Goal: Task Accomplishment & Management: Manage account settings

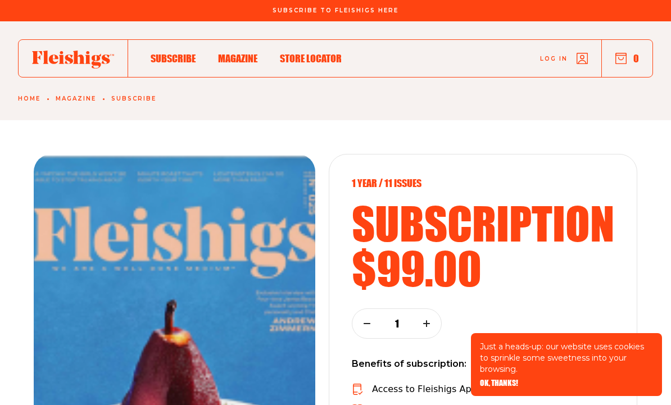
click at [559, 55] on span "Log in" at bounding box center [554, 59] width 28 height 8
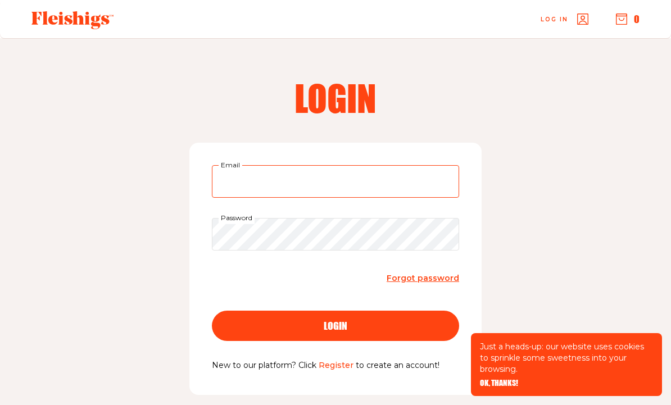
click at [397, 182] on input "Email" at bounding box center [335, 181] width 247 height 33
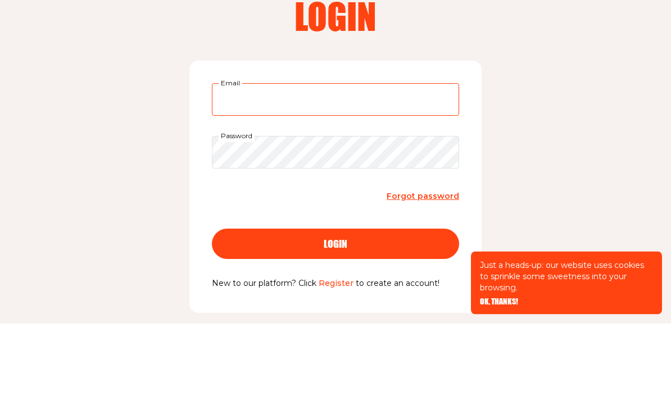
type input "[EMAIL_ADDRESS][DOMAIN_NAME]"
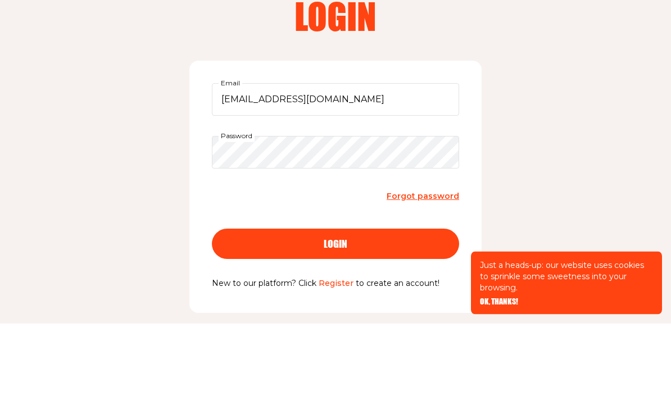
click at [336, 311] on button "login" at bounding box center [335, 326] width 247 height 30
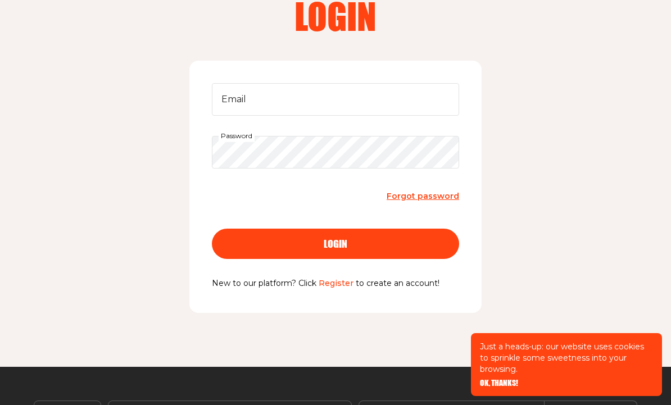
click at [270, 105] on input "Email" at bounding box center [335, 99] width 247 height 33
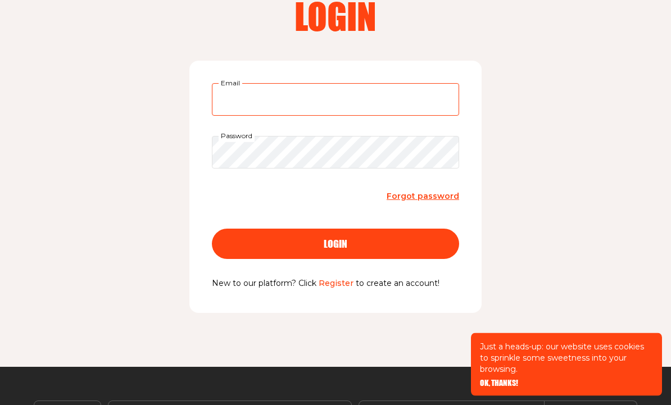
type input "[EMAIL_ADDRESS][DOMAIN_NAME]"
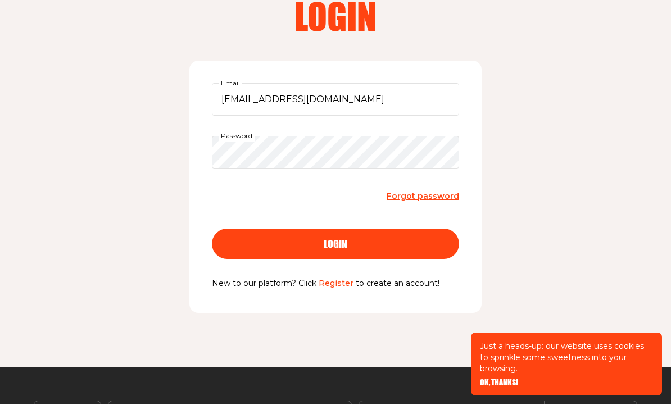
scroll to position [82, 0]
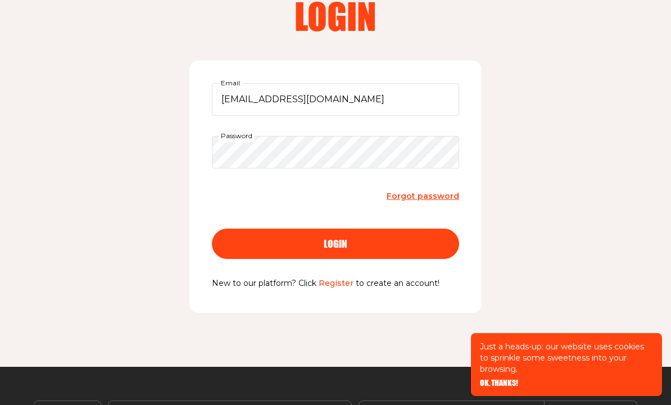
click at [413, 249] on button "login" at bounding box center [335, 244] width 247 height 30
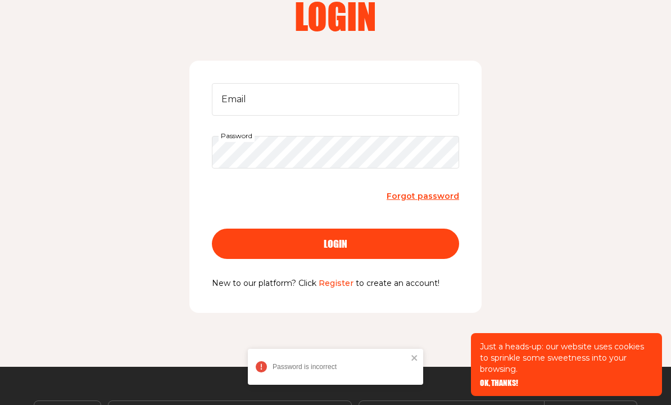
click at [436, 196] on span "Forgot password" at bounding box center [423, 196] width 73 height 10
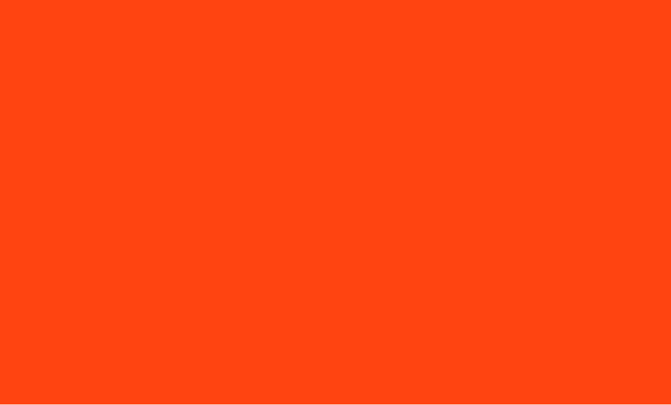
scroll to position [1, 0]
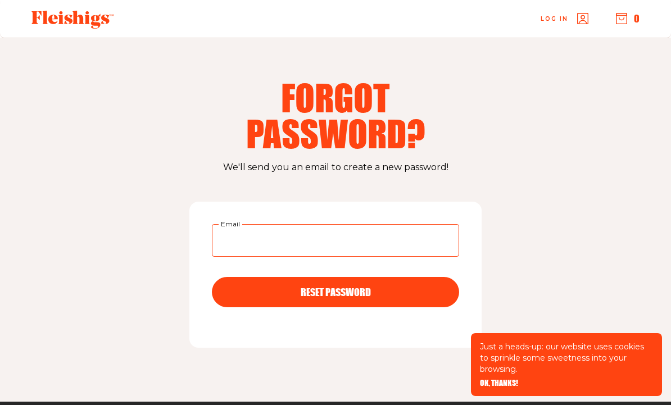
click at [421, 247] on input "Email" at bounding box center [335, 240] width 247 height 33
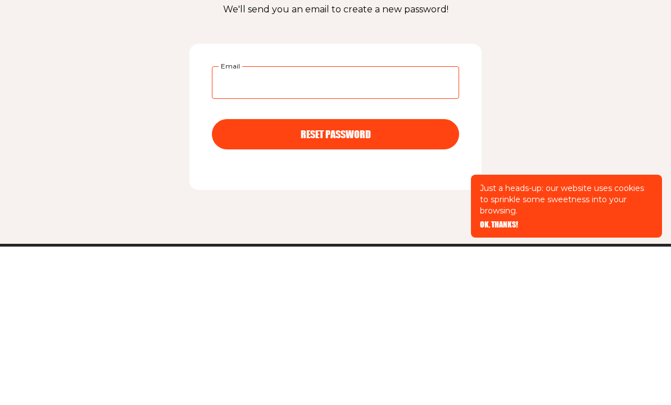
type input "R"
type input "[EMAIL_ADDRESS][DOMAIN_NAME]"
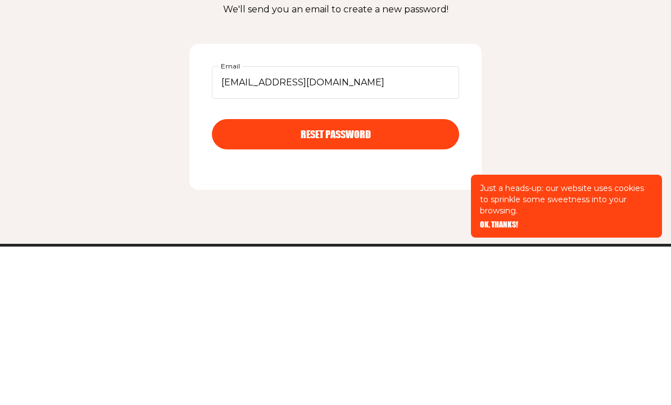
scroll to position [151, 0]
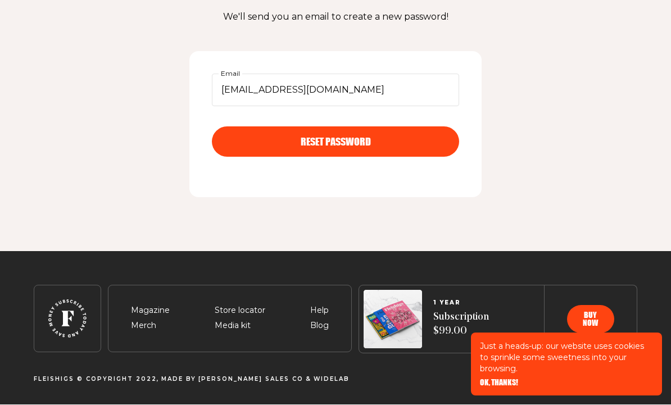
click at [425, 140] on div "RESET PASSWORD" at bounding box center [335, 142] width 202 height 10
